Goal: Leave review/rating: Leave review/rating

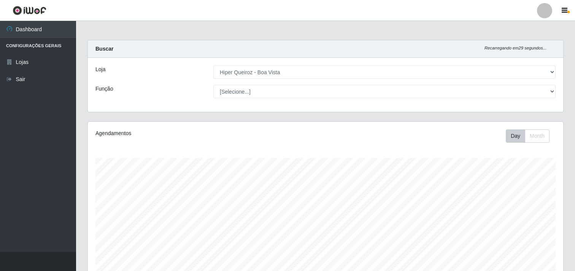
select select "514"
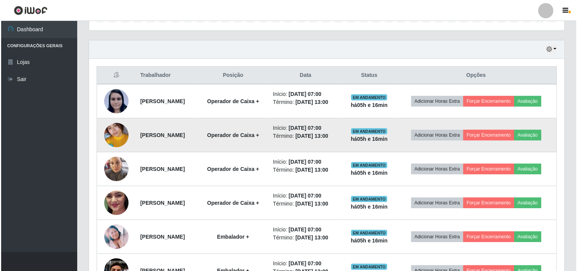
scroll to position [157, 475]
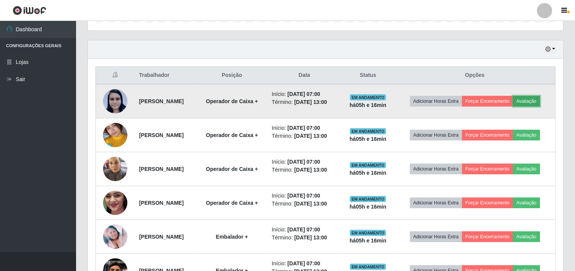
click at [513, 106] on button "Avaliação" at bounding box center [526, 101] width 27 height 11
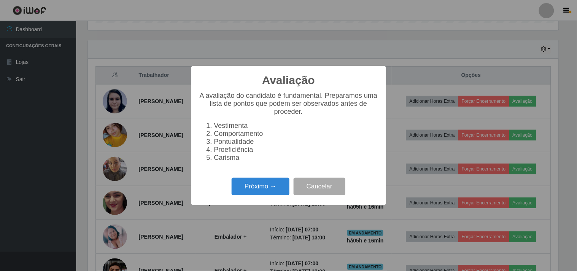
scroll to position [157, 470]
click at [262, 195] on button "Próximo →" at bounding box center [260, 187] width 58 height 18
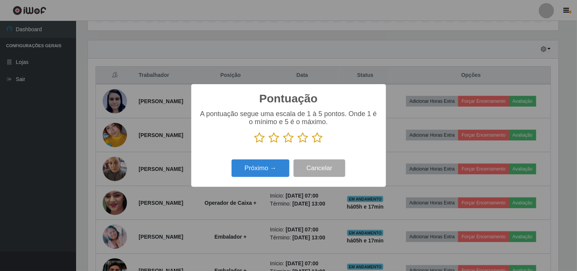
scroll to position [379937, 379625]
click at [302, 139] on icon at bounding box center [303, 137] width 11 height 11
click at [298, 143] on input "radio" at bounding box center [298, 143] width 0 height 0
click at [265, 165] on button "Próximo →" at bounding box center [260, 168] width 58 height 18
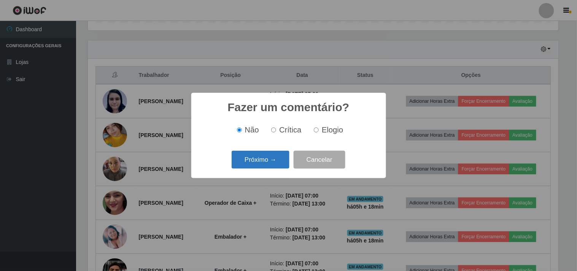
click at [270, 160] on button "Próximo →" at bounding box center [260, 160] width 58 height 18
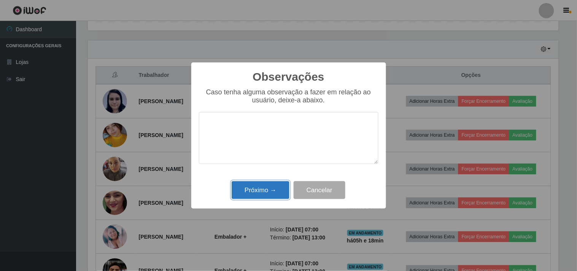
click at [266, 192] on button "Próximo →" at bounding box center [260, 190] width 58 height 18
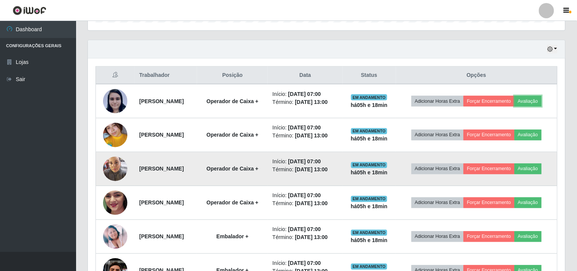
scroll to position [157, 475]
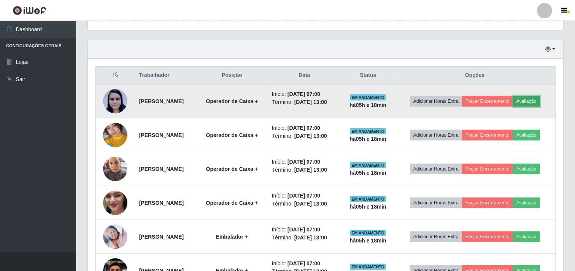
click at [513, 106] on button "Avaliação" at bounding box center [526, 101] width 27 height 11
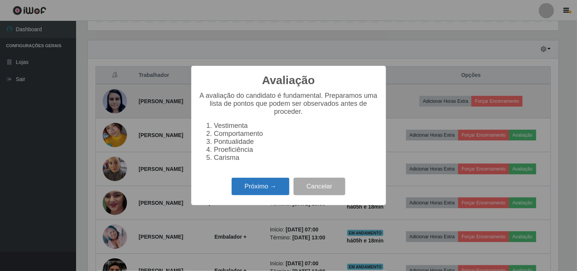
click at [259, 184] on button "Próximo →" at bounding box center [260, 187] width 58 height 18
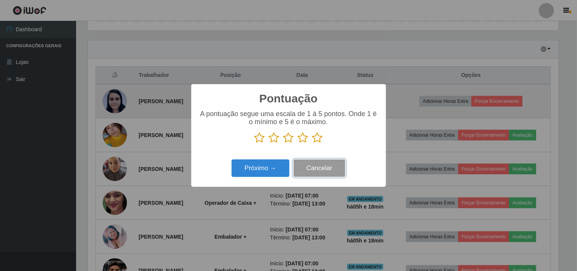
click at [324, 167] on button "Cancelar" at bounding box center [319, 168] width 52 height 18
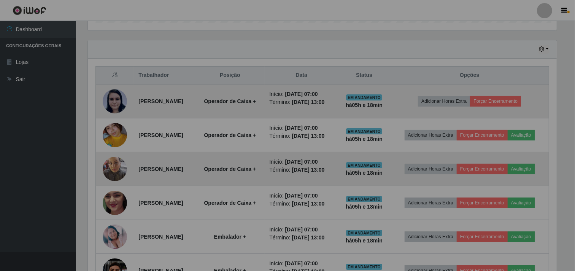
scroll to position [157, 475]
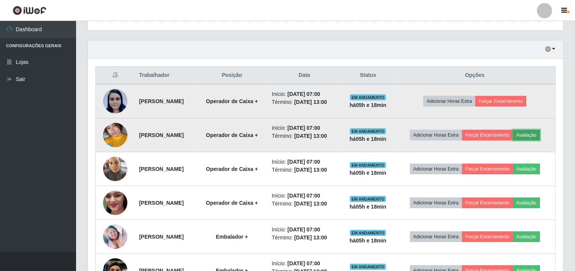
click at [513, 140] on button "Avaliação" at bounding box center [526, 135] width 27 height 11
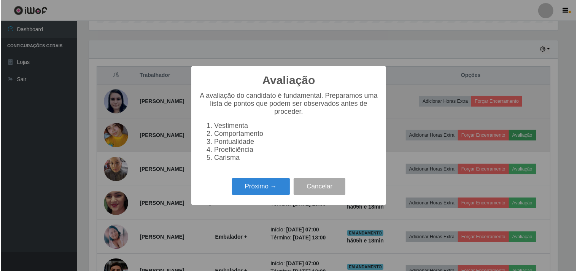
scroll to position [157, 470]
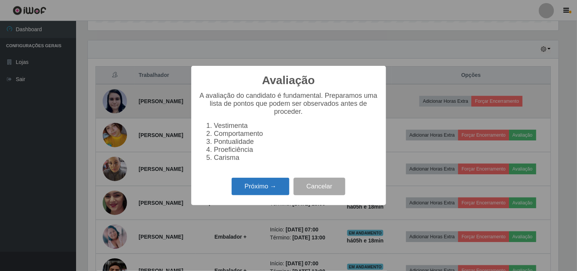
click at [268, 189] on button "Próximo →" at bounding box center [260, 187] width 58 height 18
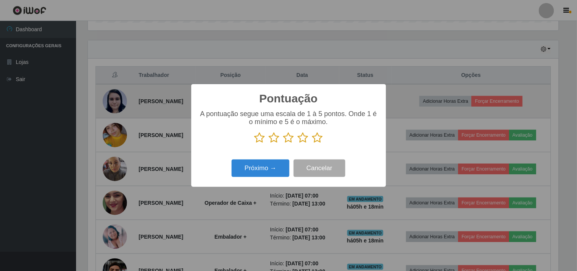
scroll to position [379937, 379625]
click at [273, 138] on icon at bounding box center [274, 137] width 11 height 11
click at [269, 143] on input "radio" at bounding box center [269, 143] width 0 height 0
click at [269, 172] on button "Próximo →" at bounding box center [260, 168] width 58 height 18
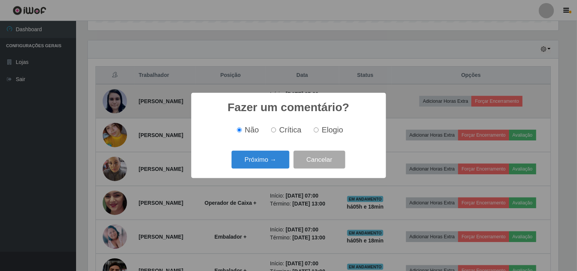
drag, startPoint x: 274, startPoint y: 130, endPoint x: 272, endPoint y: 138, distance: 7.7
click at [275, 132] on input "Crítica" at bounding box center [273, 129] width 5 height 5
radio input "true"
click at [271, 161] on button "Próximo →" at bounding box center [260, 160] width 58 height 18
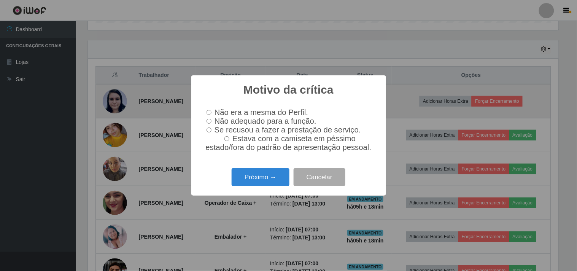
click at [209, 120] on input "Não adequado para a função." at bounding box center [208, 121] width 5 height 5
radio input "true"
click at [268, 181] on button "Próximo →" at bounding box center [260, 177] width 58 height 18
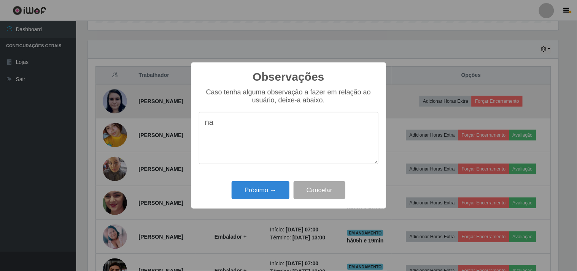
type textarea "n"
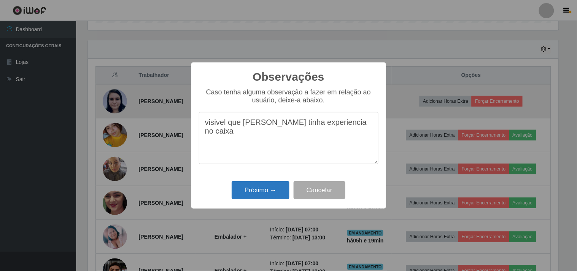
type textarea "visivel que [PERSON_NAME] tinha experiencia no caixa"
click at [273, 185] on button "Próximo →" at bounding box center [260, 190] width 58 height 18
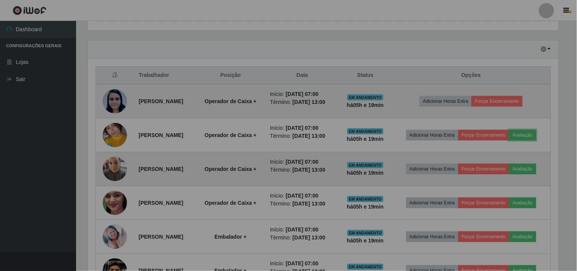
scroll to position [157, 475]
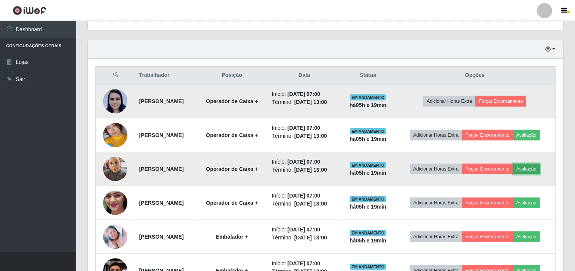
click at [513, 174] on button "Avaliação" at bounding box center [526, 168] width 27 height 11
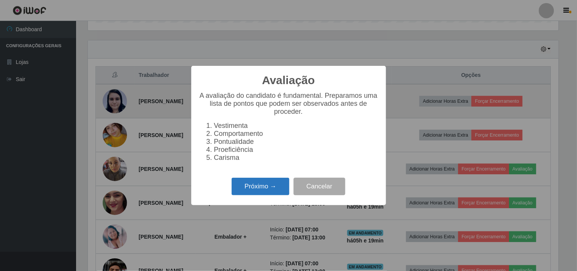
click at [269, 192] on button "Próximo →" at bounding box center [260, 187] width 58 height 18
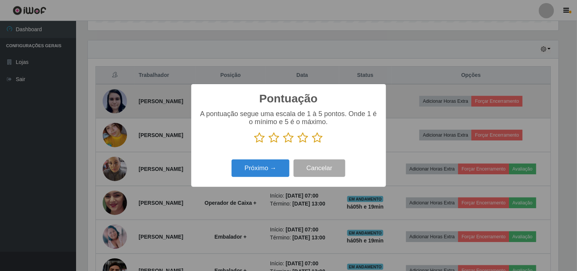
scroll to position [379937, 379625]
click at [303, 139] on icon at bounding box center [303, 137] width 11 height 11
click at [298, 143] on input "radio" at bounding box center [298, 143] width 0 height 0
click at [260, 170] on button "Próximo →" at bounding box center [260, 168] width 58 height 18
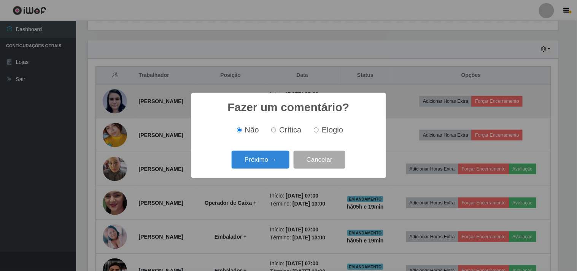
click at [317, 130] on input "Elogio" at bounding box center [316, 129] width 5 height 5
radio input "true"
click at [256, 164] on button "Próximo →" at bounding box center [260, 160] width 58 height 18
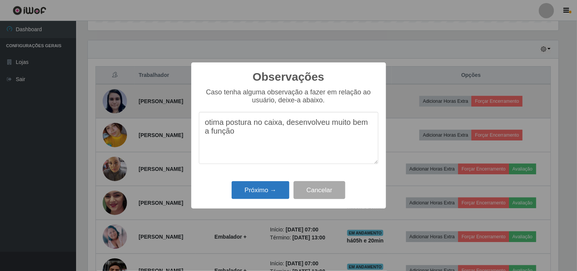
type textarea "otima postura no caixa, desenvolveu muito bem a função"
click at [253, 191] on button "Próximo →" at bounding box center [260, 190] width 58 height 18
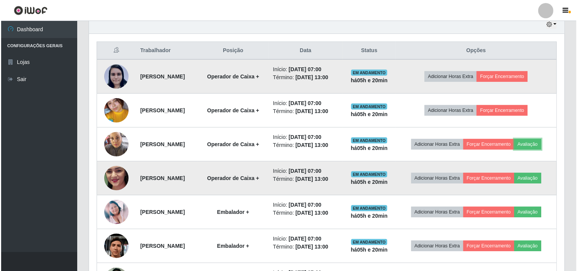
scroll to position [291, 0]
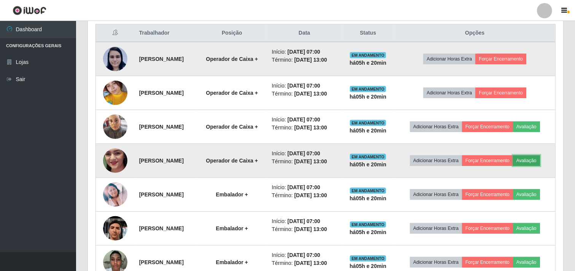
click at [513, 166] on button "Avaliação" at bounding box center [526, 160] width 27 height 11
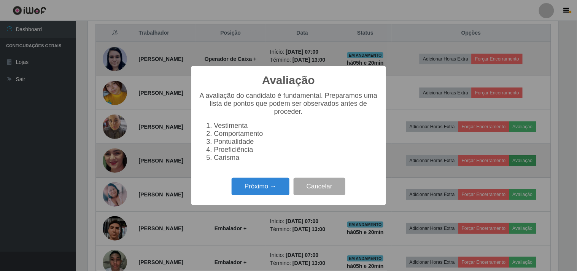
scroll to position [157, 470]
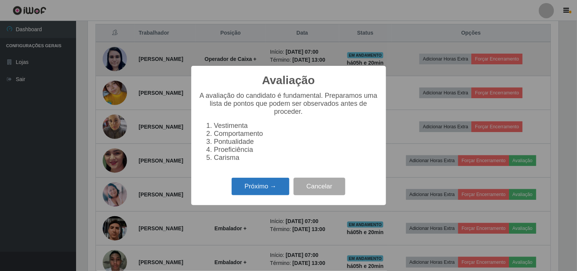
click at [277, 189] on button "Próximo →" at bounding box center [260, 187] width 58 height 18
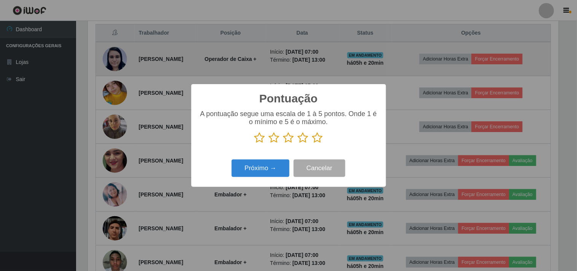
click at [287, 141] on icon at bounding box center [288, 137] width 11 height 11
click at [283, 143] on input "radio" at bounding box center [283, 143] width 0 height 0
click at [273, 168] on button "Próximo →" at bounding box center [260, 168] width 58 height 18
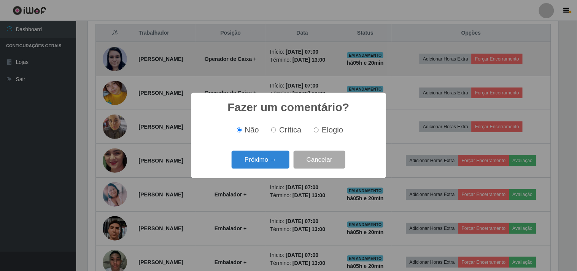
click at [276, 130] on input "Crítica" at bounding box center [273, 129] width 5 height 5
radio input "true"
click at [274, 155] on button "Próximo →" at bounding box center [260, 160] width 58 height 18
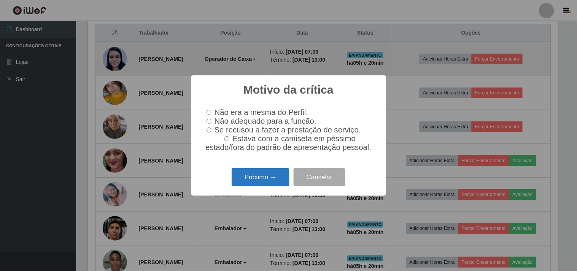
click at [258, 178] on button "Próximo →" at bounding box center [260, 177] width 58 height 18
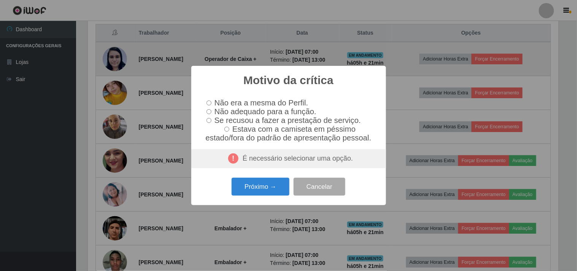
click at [208, 113] on label "Não adequado para a função." at bounding box center [259, 111] width 113 height 9
click at [208, 113] on input "Não adequado para a função." at bounding box center [208, 111] width 5 height 5
radio input "true"
click at [277, 192] on button "Próximo →" at bounding box center [260, 187] width 58 height 18
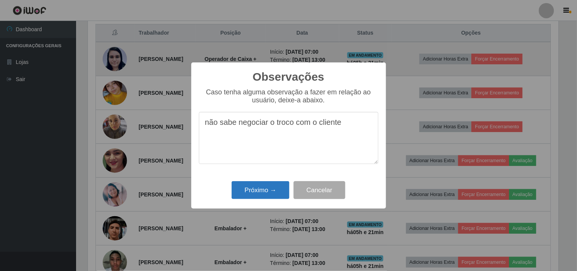
type textarea "não sabe negociar o troco com o cliente"
click at [265, 189] on button "Próximo →" at bounding box center [260, 190] width 58 height 18
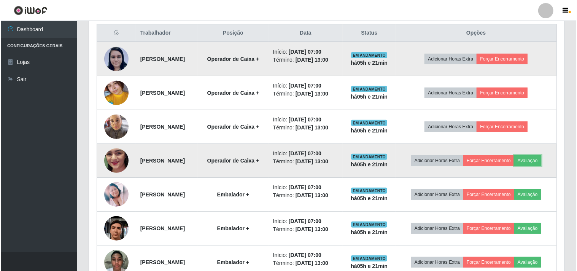
scroll to position [333, 0]
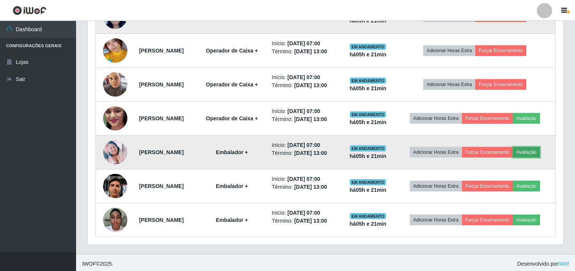
click at [513, 157] on button "Avaliação" at bounding box center [526, 152] width 27 height 11
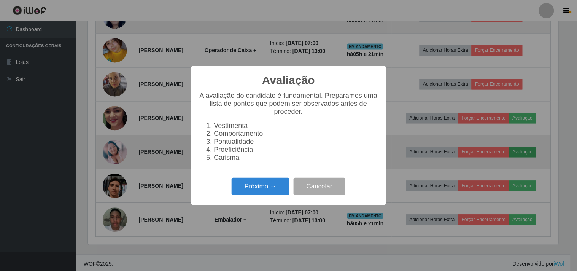
scroll to position [157, 470]
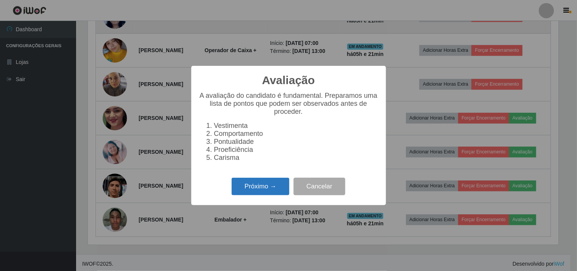
click at [272, 187] on button "Próximo →" at bounding box center [260, 187] width 58 height 18
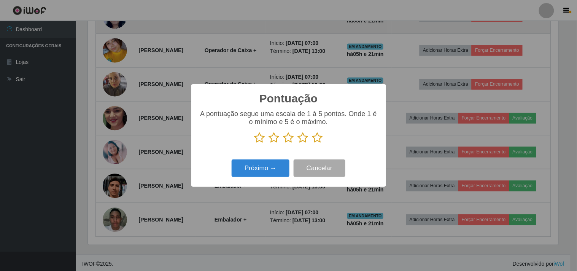
scroll to position [379937, 379625]
click at [301, 138] on icon at bounding box center [303, 137] width 11 height 11
click at [298, 143] on input "radio" at bounding box center [298, 143] width 0 height 0
click at [272, 165] on button "Próximo →" at bounding box center [260, 168] width 58 height 18
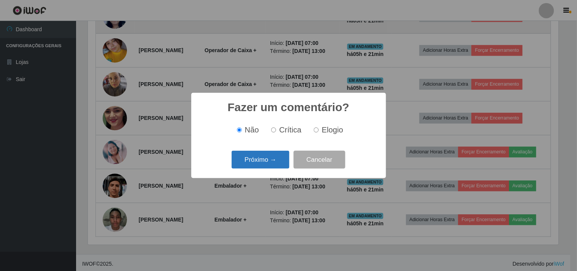
click at [269, 159] on button "Próximo →" at bounding box center [260, 160] width 58 height 18
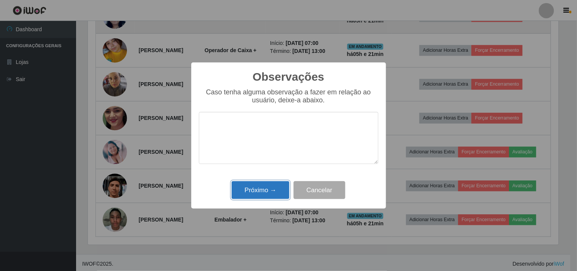
click at [265, 187] on button "Próximo →" at bounding box center [260, 190] width 58 height 18
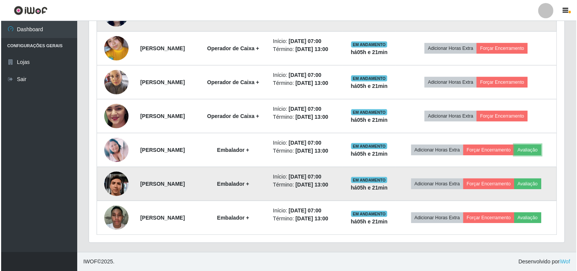
scroll to position [376, 0]
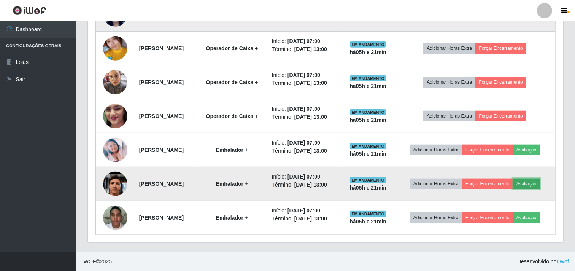
click at [513, 181] on button "Avaliação" at bounding box center [526, 183] width 27 height 11
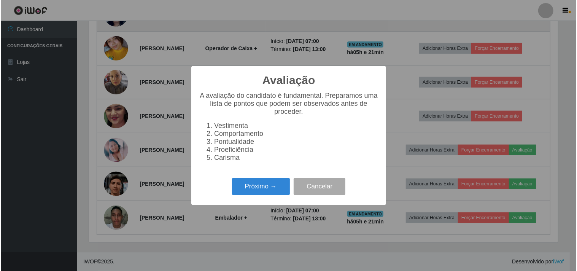
scroll to position [157, 470]
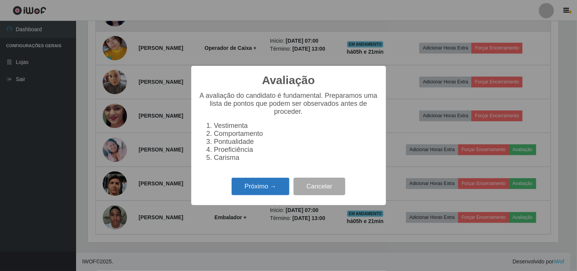
click at [273, 189] on button "Próximo →" at bounding box center [260, 187] width 58 height 18
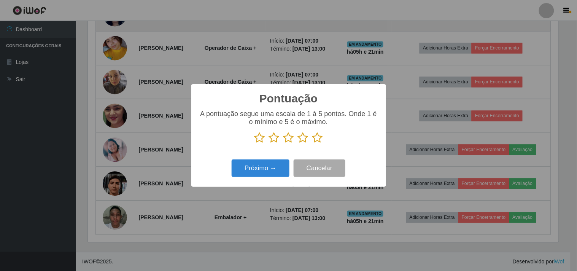
click at [316, 138] on icon at bounding box center [317, 137] width 11 height 11
click at [312, 143] on input "radio" at bounding box center [312, 143] width 0 height 0
click at [263, 168] on button "Próximo →" at bounding box center [260, 168] width 58 height 18
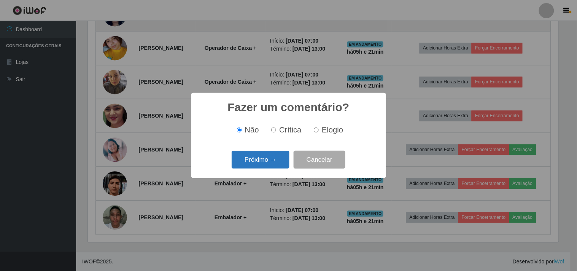
click at [264, 156] on button "Próximo →" at bounding box center [260, 160] width 58 height 18
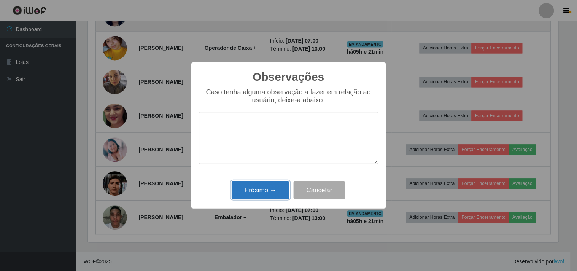
click at [260, 190] on button "Próximo →" at bounding box center [260, 190] width 58 height 18
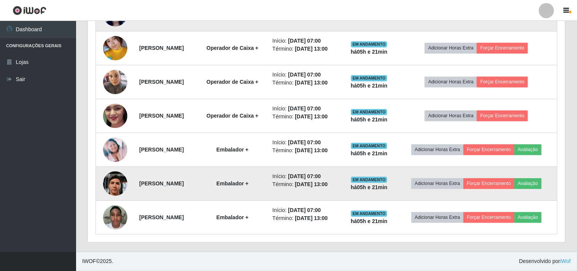
scroll to position [157, 475]
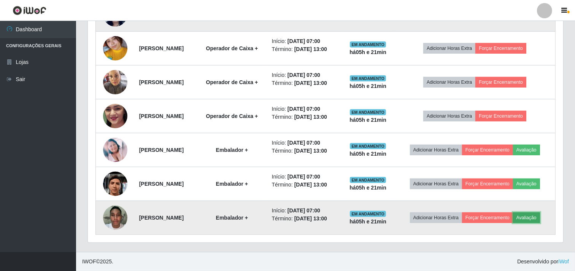
click at [513, 221] on button "Avaliação" at bounding box center [526, 217] width 27 height 11
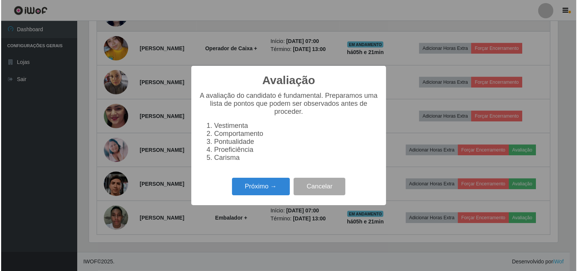
scroll to position [157, 470]
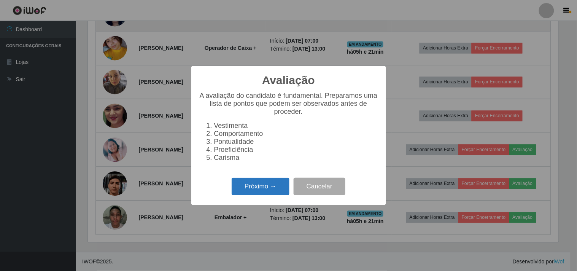
click at [274, 186] on button "Próximo →" at bounding box center [260, 187] width 58 height 18
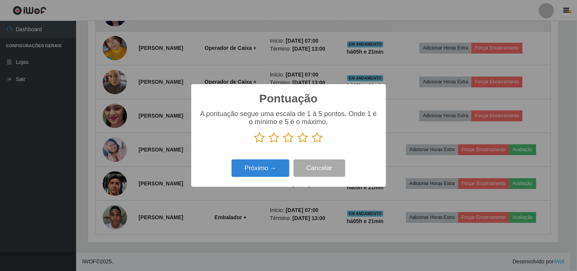
scroll to position [379937, 379625]
click at [316, 135] on icon at bounding box center [317, 137] width 11 height 11
click at [312, 143] on input "radio" at bounding box center [312, 143] width 0 height 0
click at [265, 165] on button "Próximo →" at bounding box center [260, 168] width 58 height 18
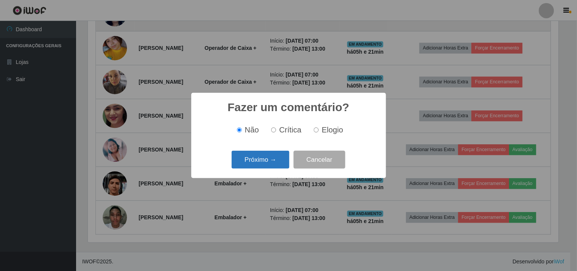
click at [275, 158] on button "Próximo →" at bounding box center [260, 160] width 58 height 18
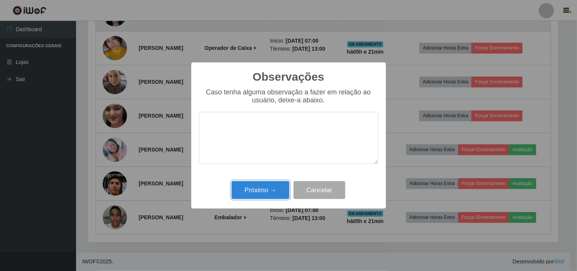
click at [268, 193] on button "Próximo →" at bounding box center [260, 190] width 58 height 18
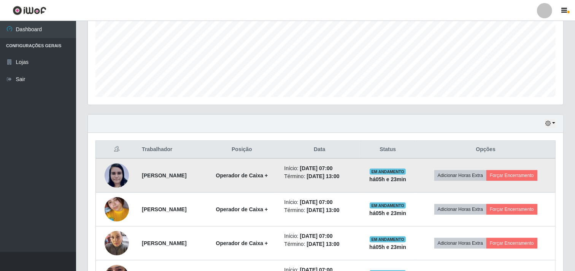
scroll to position [167, 0]
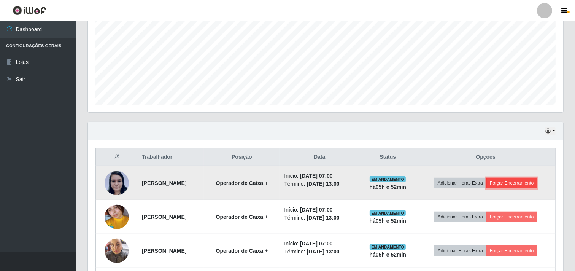
click at [508, 183] on button "Forçar Encerramento" at bounding box center [511, 183] width 51 height 11
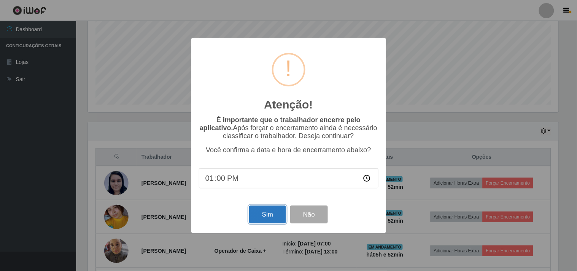
click at [268, 217] on button "Sim" at bounding box center [267, 214] width 37 height 18
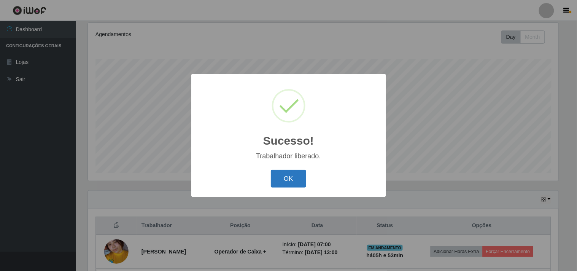
click at [293, 179] on button "OK" at bounding box center [288, 179] width 35 height 18
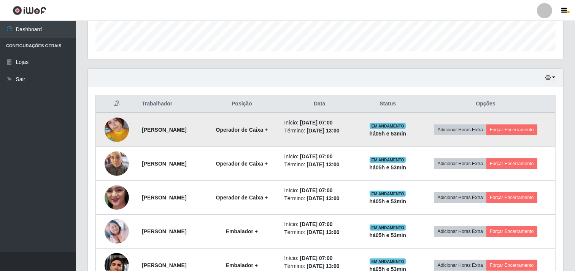
scroll to position [268, 0]
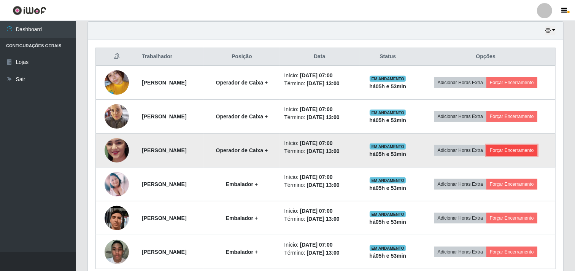
click at [517, 149] on button "Forçar Encerramento" at bounding box center [511, 150] width 51 height 11
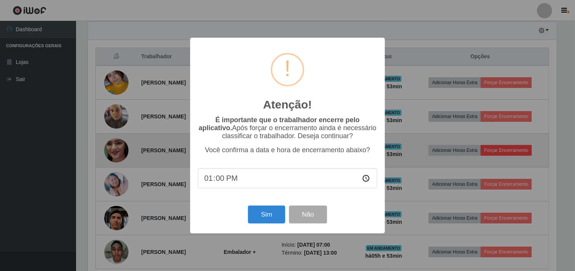
scroll to position [157, 470]
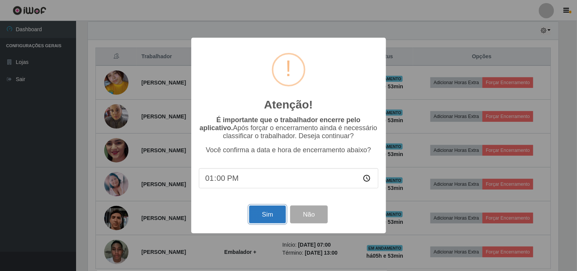
click at [280, 215] on button "Sim" at bounding box center [267, 214] width 37 height 18
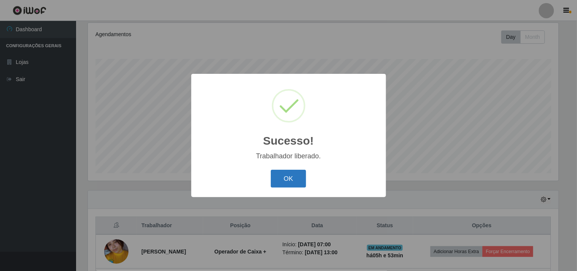
click at [287, 180] on button "OK" at bounding box center [288, 179] width 35 height 18
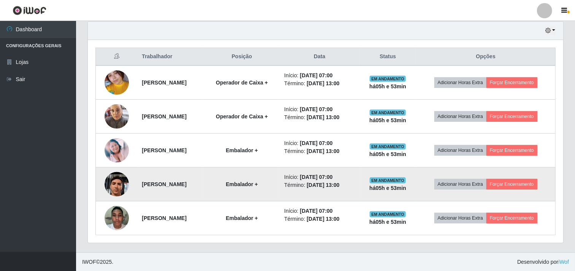
scroll to position [268, 0]
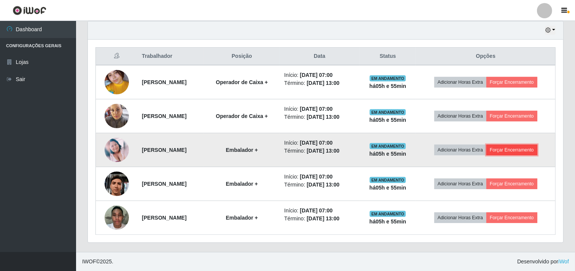
click at [534, 150] on button "Forçar Encerramento" at bounding box center [511, 149] width 51 height 11
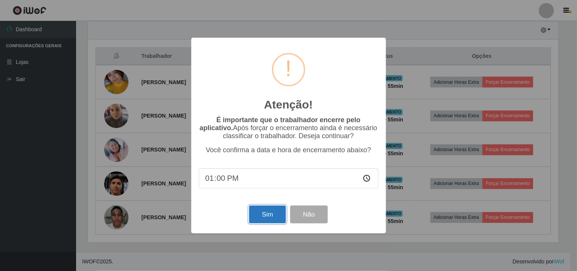
click at [273, 219] on button "Sim" at bounding box center [267, 214] width 37 height 18
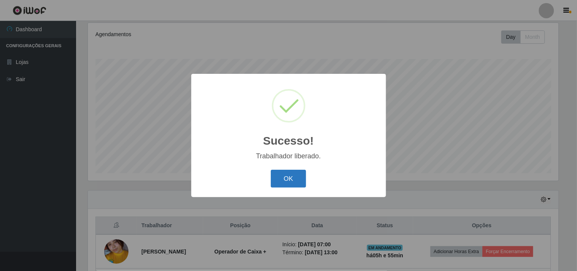
click at [300, 181] on button "OK" at bounding box center [288, 179] width 35 height 18
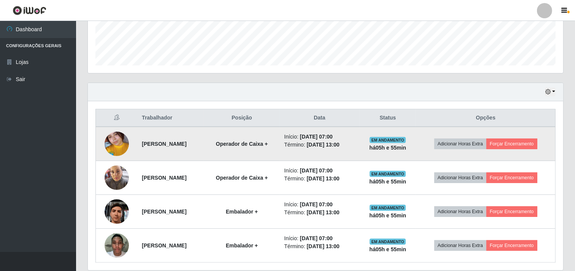
scroll to position [225, 0]
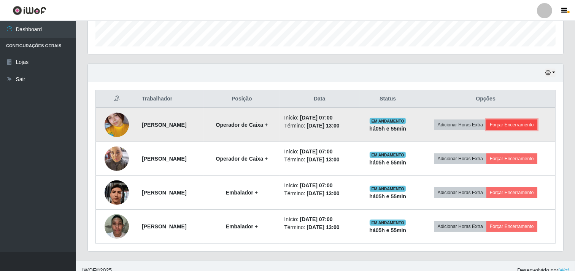
click at [511, 124] on button "Forçar Encerramento" at bounding box center [511, 124] width 51 height 11
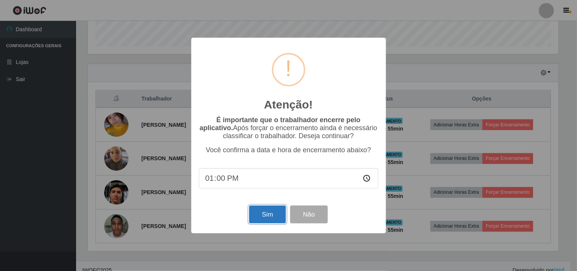
click at [274, 213] on button "Sim" at bounding box center [267, 214] width 37 height 18
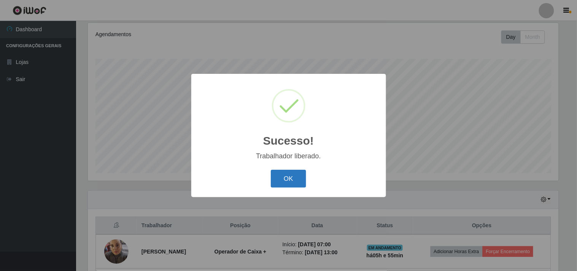
click at [280, 176] on button "OK" at bounding box center [288, 179] width 35 height 18
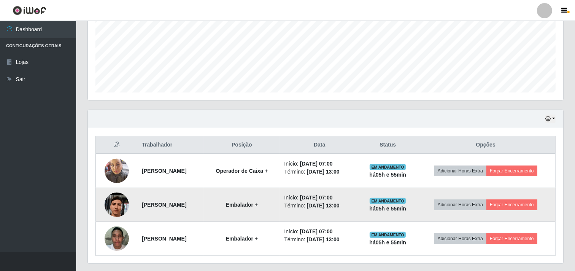
scroll to position [200, 0]
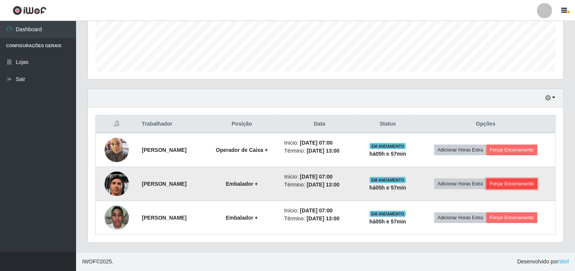
click at [530, 184] on button "Forçar Encerramento" at bounding box center [511, 183] width 51 height 11
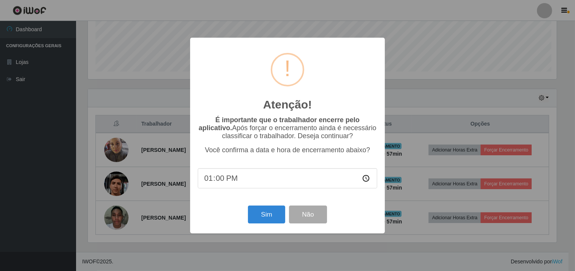
scroll to position [157, 470]
click at [279, 219] on button "Sim" at bounding box center [267, 214] width 37 height 18
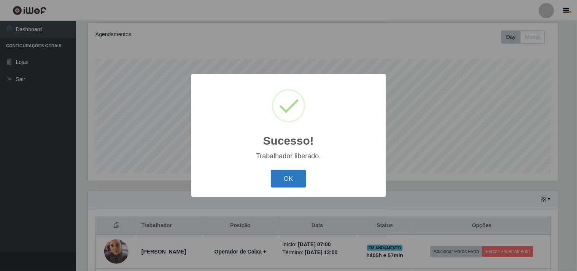
click at [288, 179] on button "OK" at bounding box center [288, 179] width 35 height 18
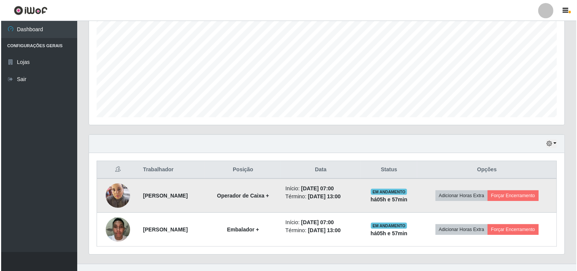
scroll to position [166, 0]
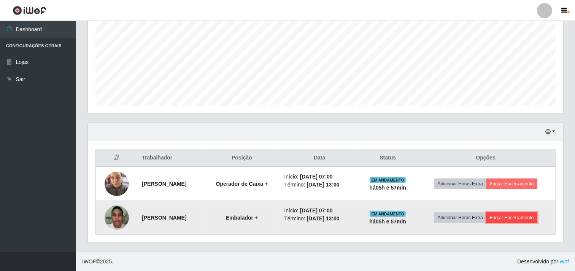
click at [535, 219] on button "Forçar Encerramento" at bounding box center [511, 217] width 51 height 11
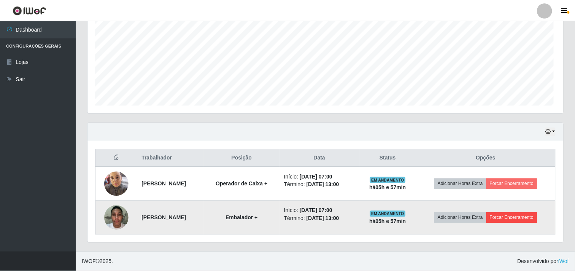
scroll to position [157, 470]
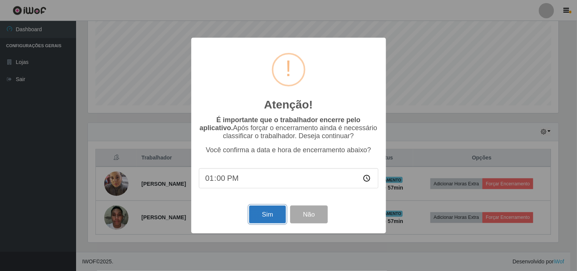
click at [265, 215] on button "Sim" at bounding box center [267, 214] width 37 height 18
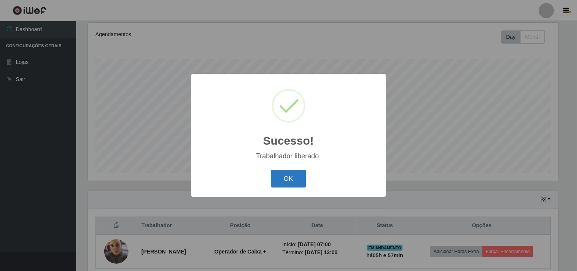
click at [284, 173] on button "OK" at bounding box center [288, 179] width 35 height 18
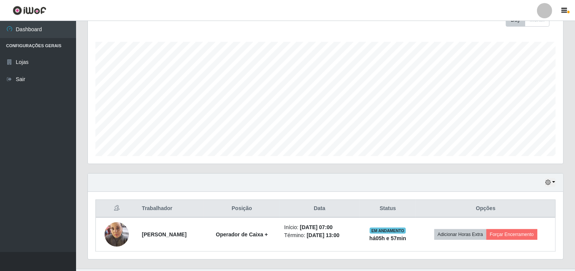
scroll to position [132, 0]
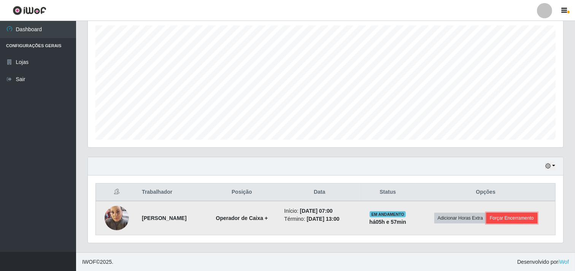
click at [527, 218] on button "Forçar Encerramento" at bounding box center [511, 217] width 51 height 11
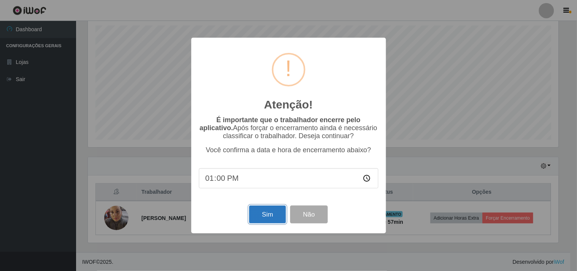
click at [265, 215] on button "Sim" at bounding box center [267, 214] width 37 height 18
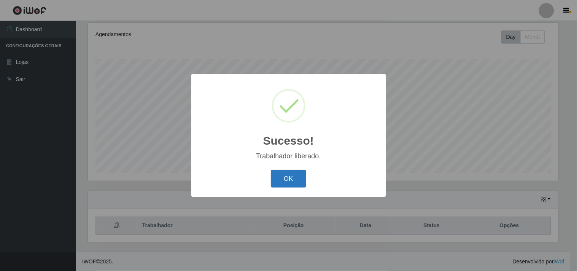
click at [298, 183] on button "OK" at bounding box center [288, 179] width 35 height 18
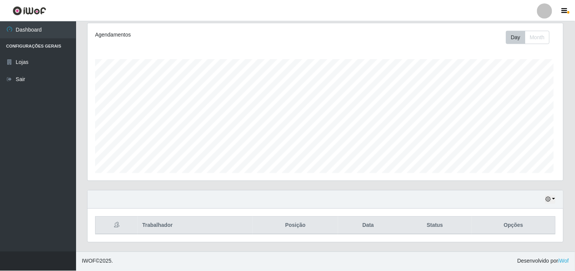
scroll to position [157, 475]
